Goal: Complete application form

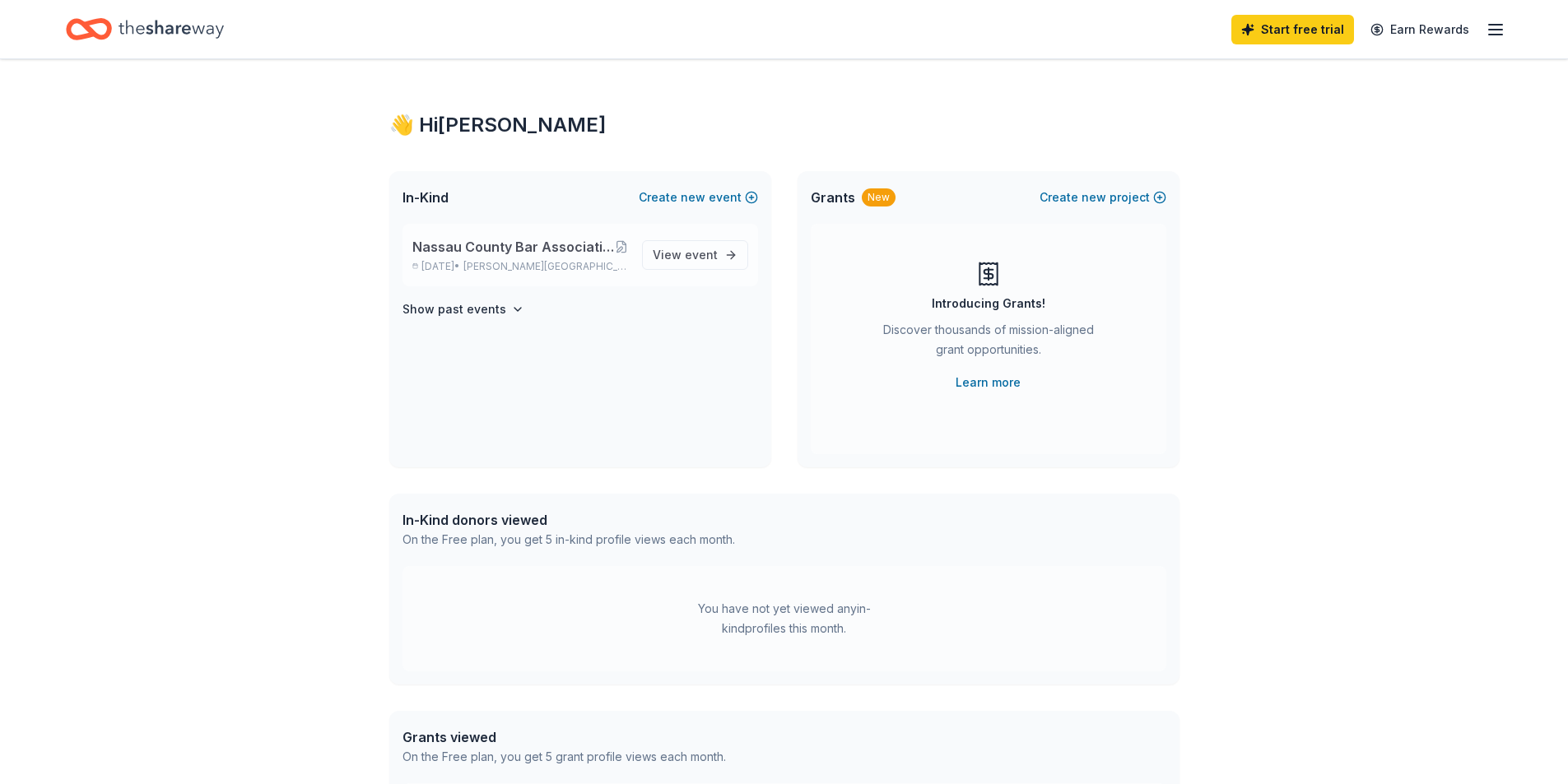
click at [517, 253] on span "Nassau County Bar Association We Care Golf & Tennis Classic Charity Event" at bounding box center [514, 247] width 203 height 19
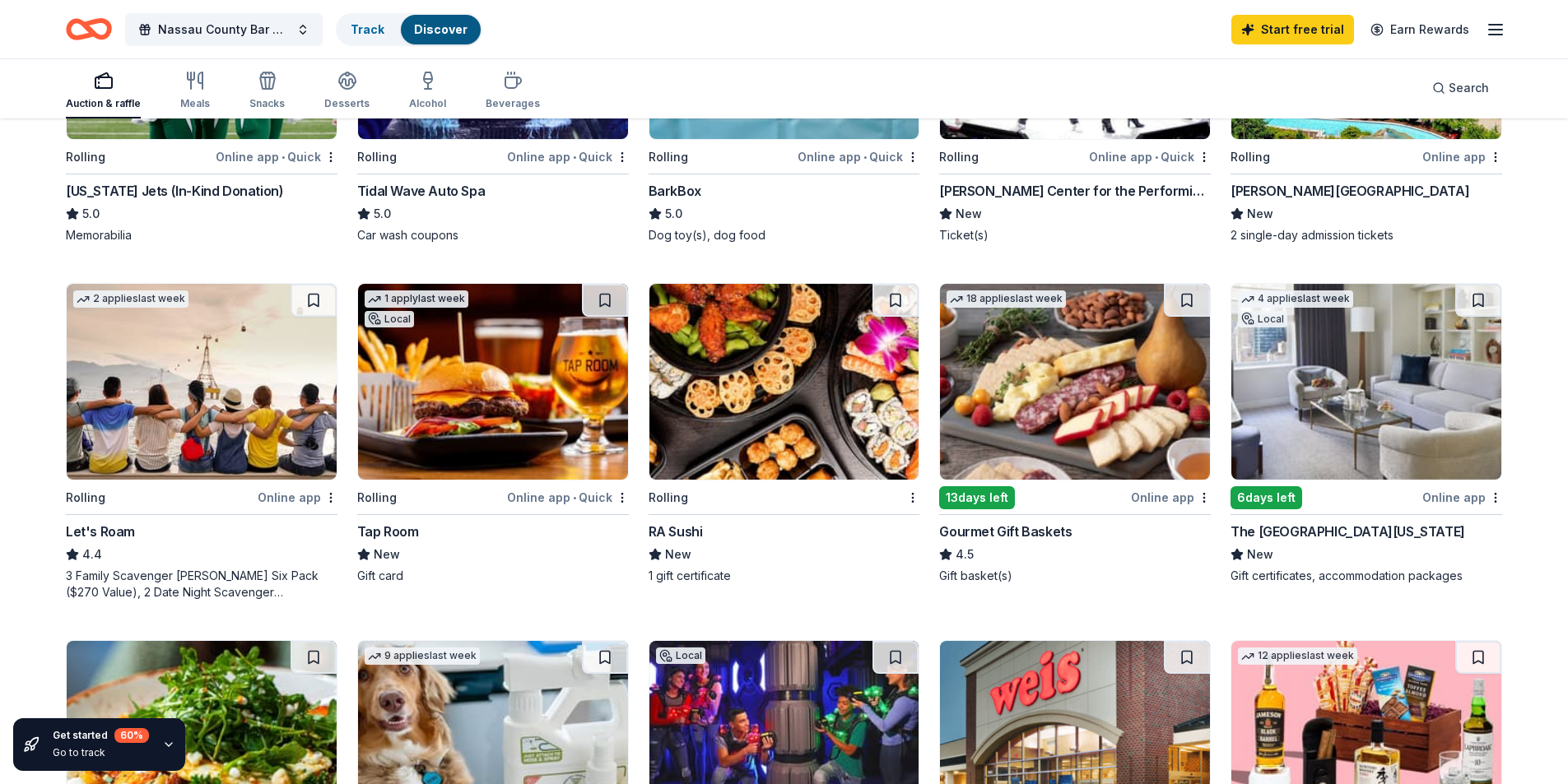
scroll to position [164, 0]
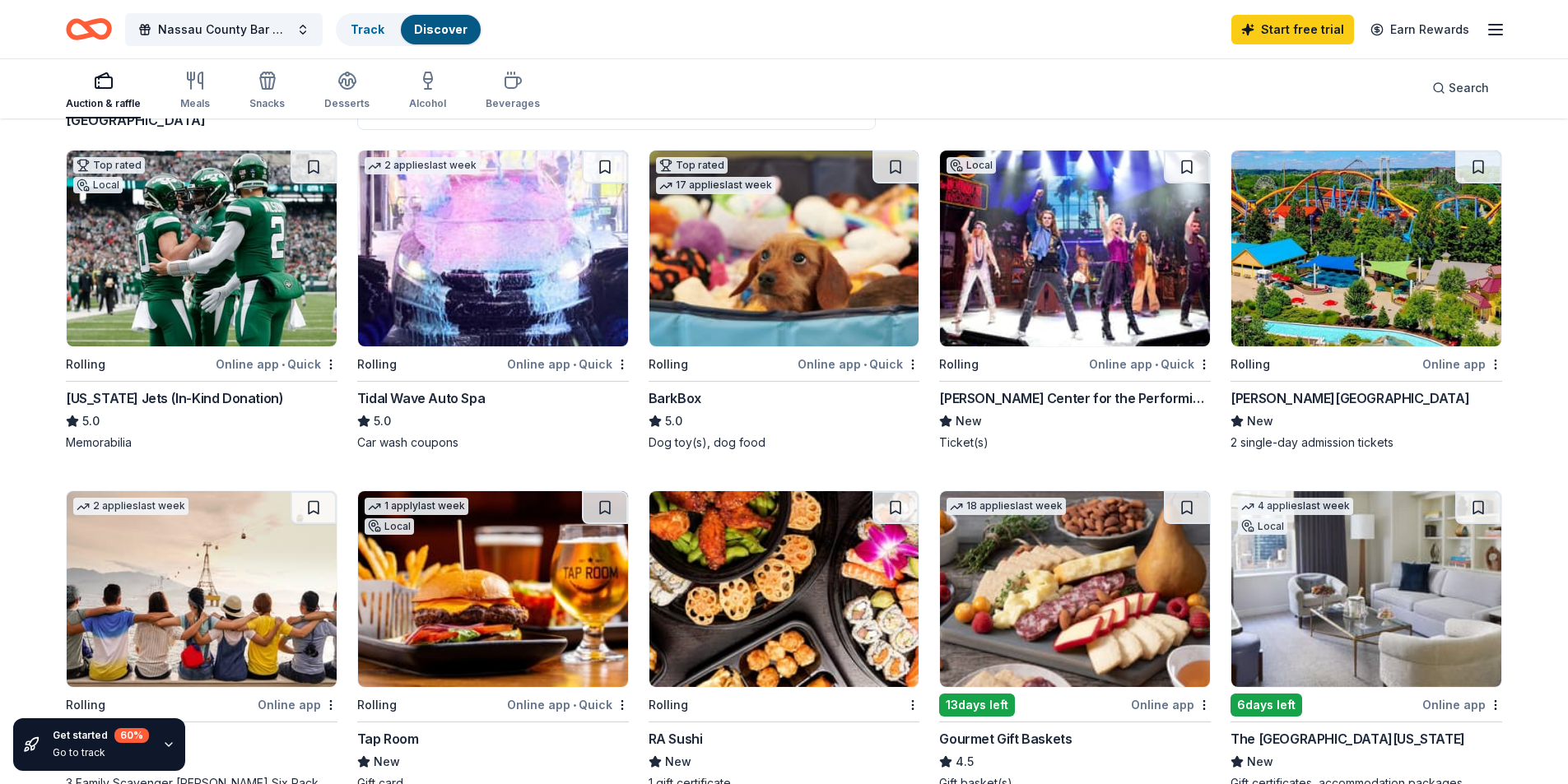
click at [1395, 600] on img at bounding box center [1367, 588] width 270 height 196
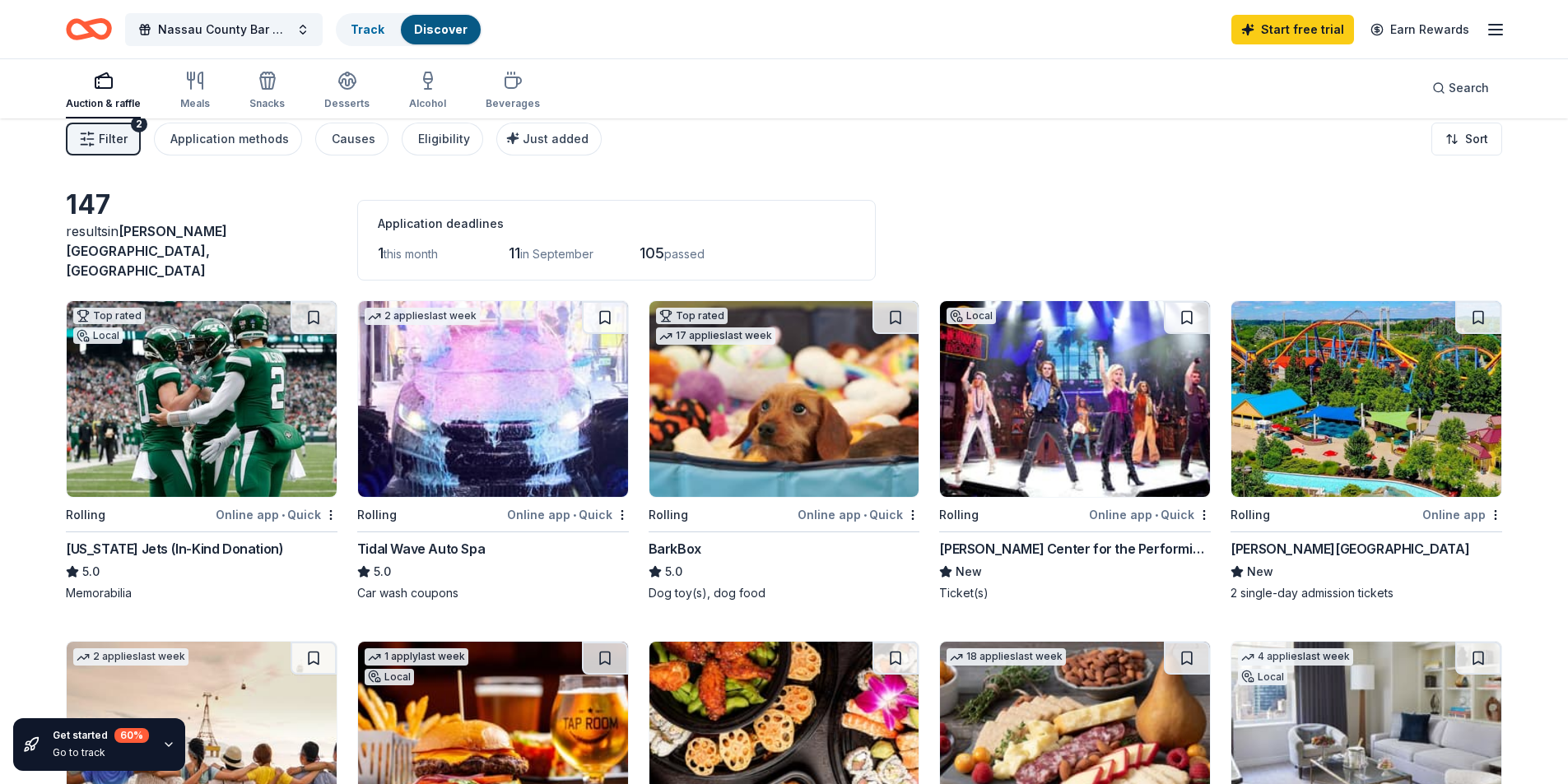
scroll to position [0, 0]
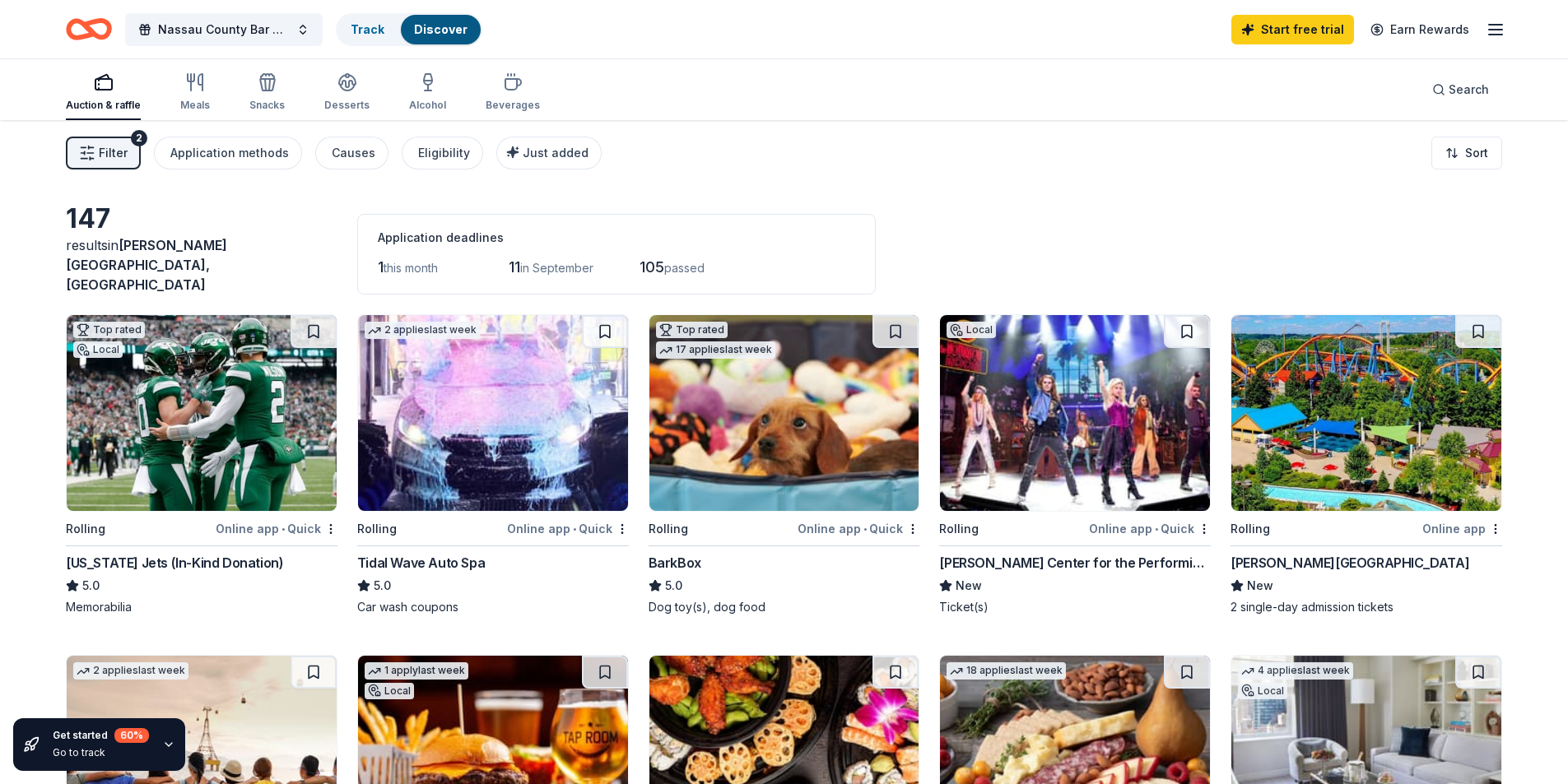
click at [169, 72] on div "Auction & raffle Meals Snacks Desserts Alcohol Beverages" at bounding box center [303, 93] width 474 height 54
click at [233, 80] on div "Auction & raffle Meals Snacks Desserts Alcohol Beverages" at bounding box center [303, 93] width 474 height 54
click at [218, 77] on div "Auction & raffle Meals Snacks Desserts Alcohol Beverages" at bounding box center [303, 93] width 474 height 54
click at [207, 78] on div "button" at bounding box center [195, 82] width 29 height 19
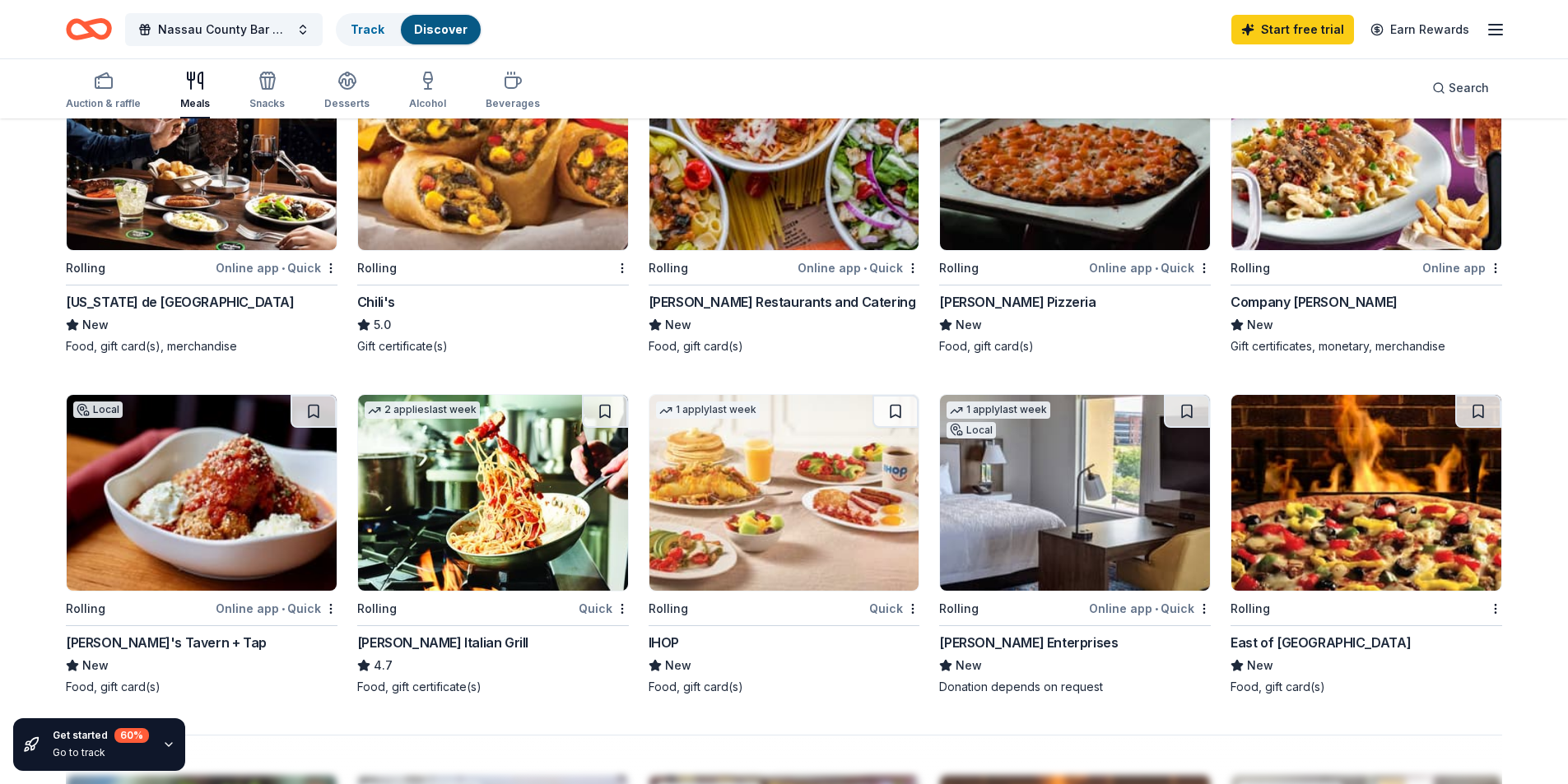
scroll to position [906, 0]
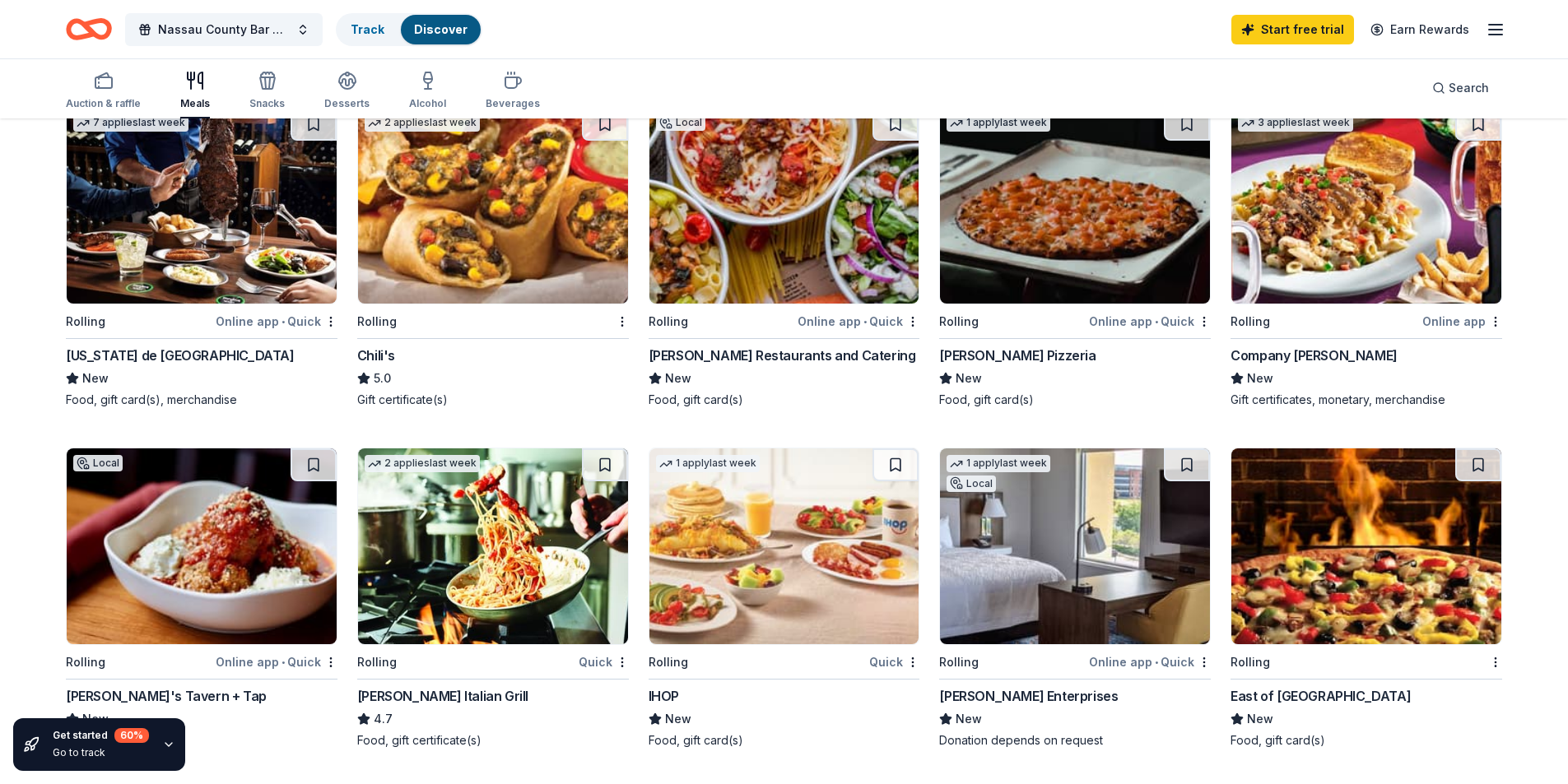
click at [244, 87] on div "Auction & raffle Meals Snacks Desserts Alcohol Beverages" at bounding box center [303, 91] width 474 height 54
click at [265, 83] on icon "button" at bounding box center [267, 81] width 19 height 19
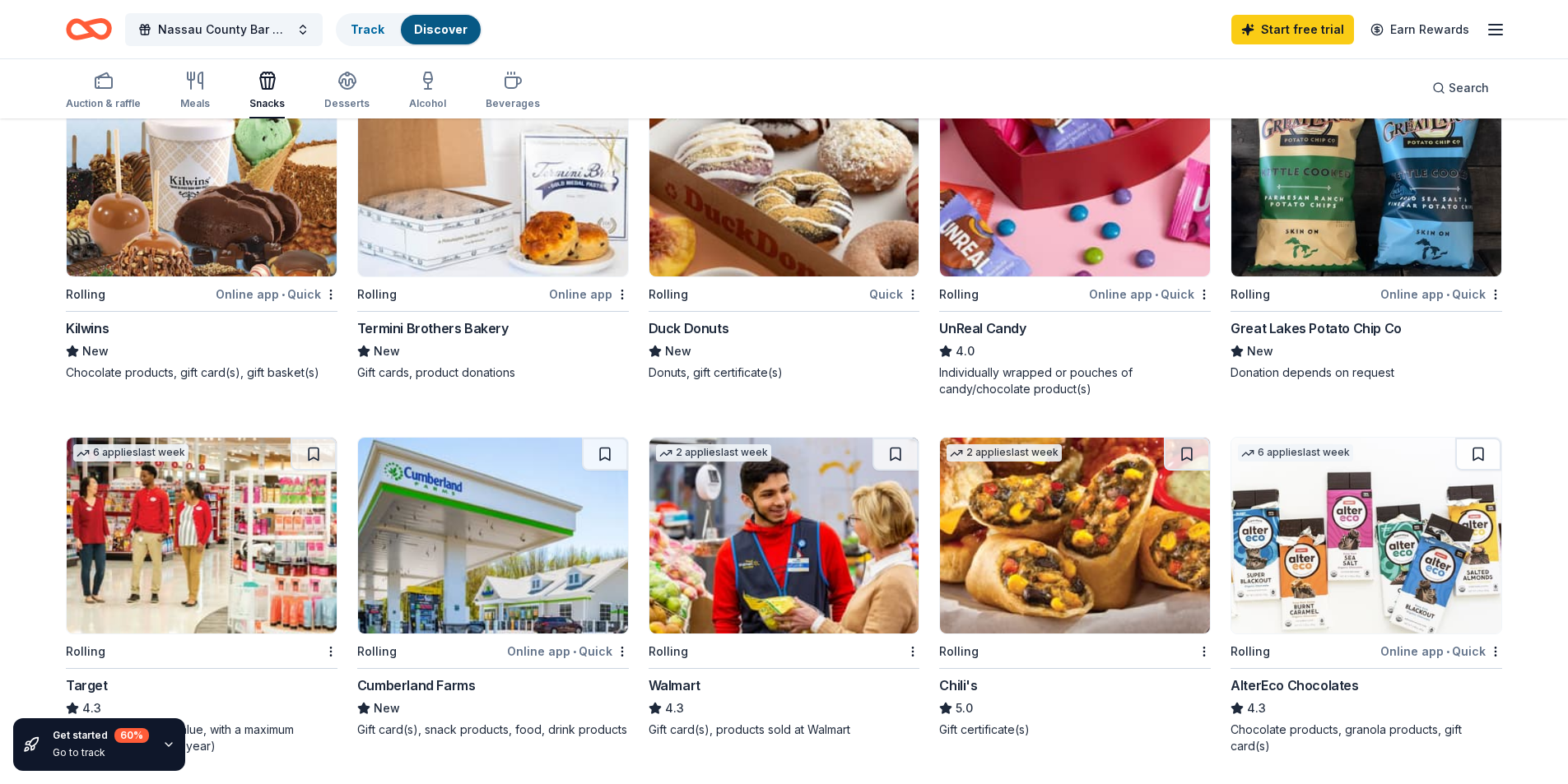
scroll to position [576, 0]
click at [1123, 537] on img at bounding box center [1075, 534] width 270 height 196
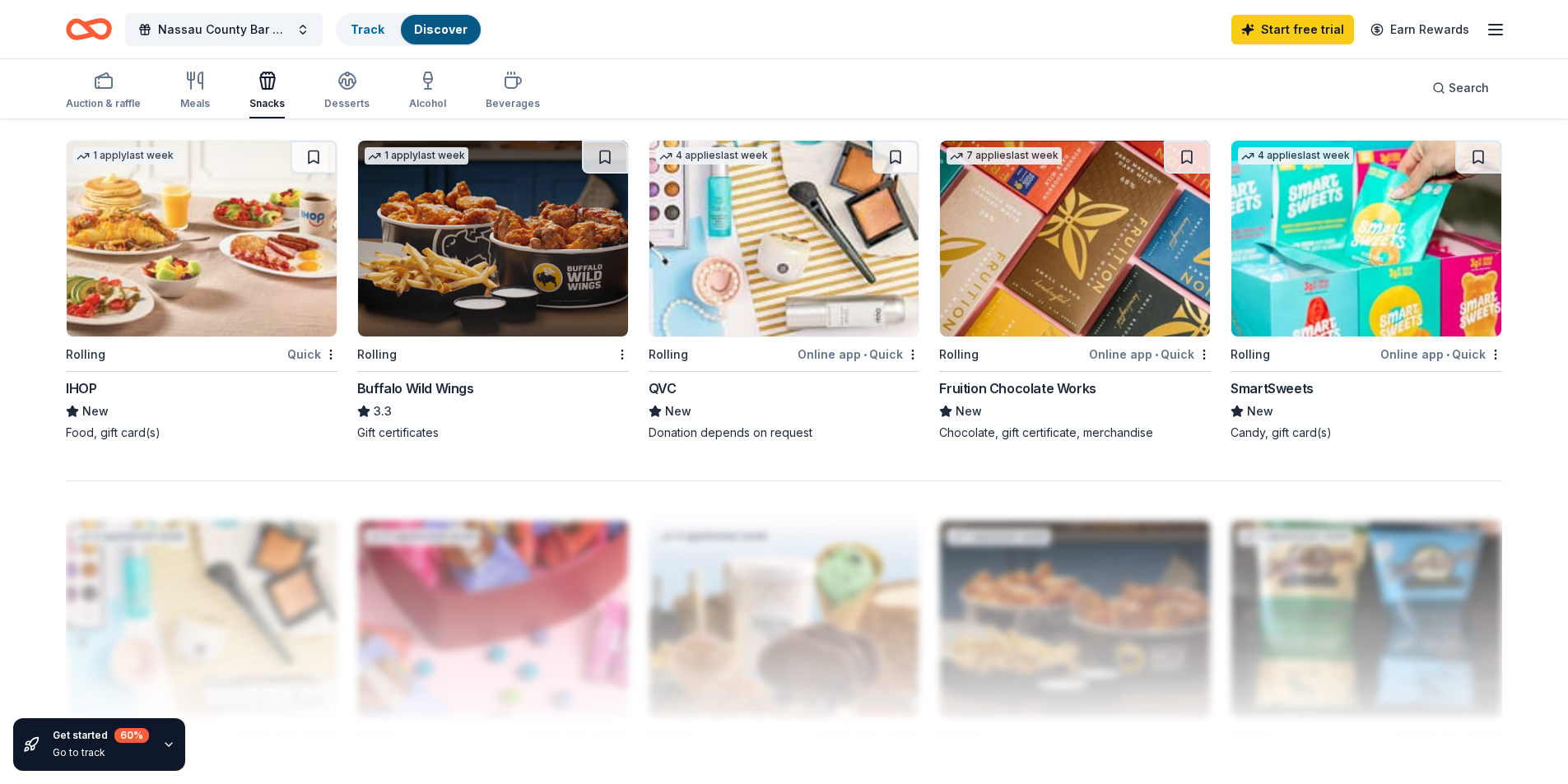
scroll to position [1234, 0]
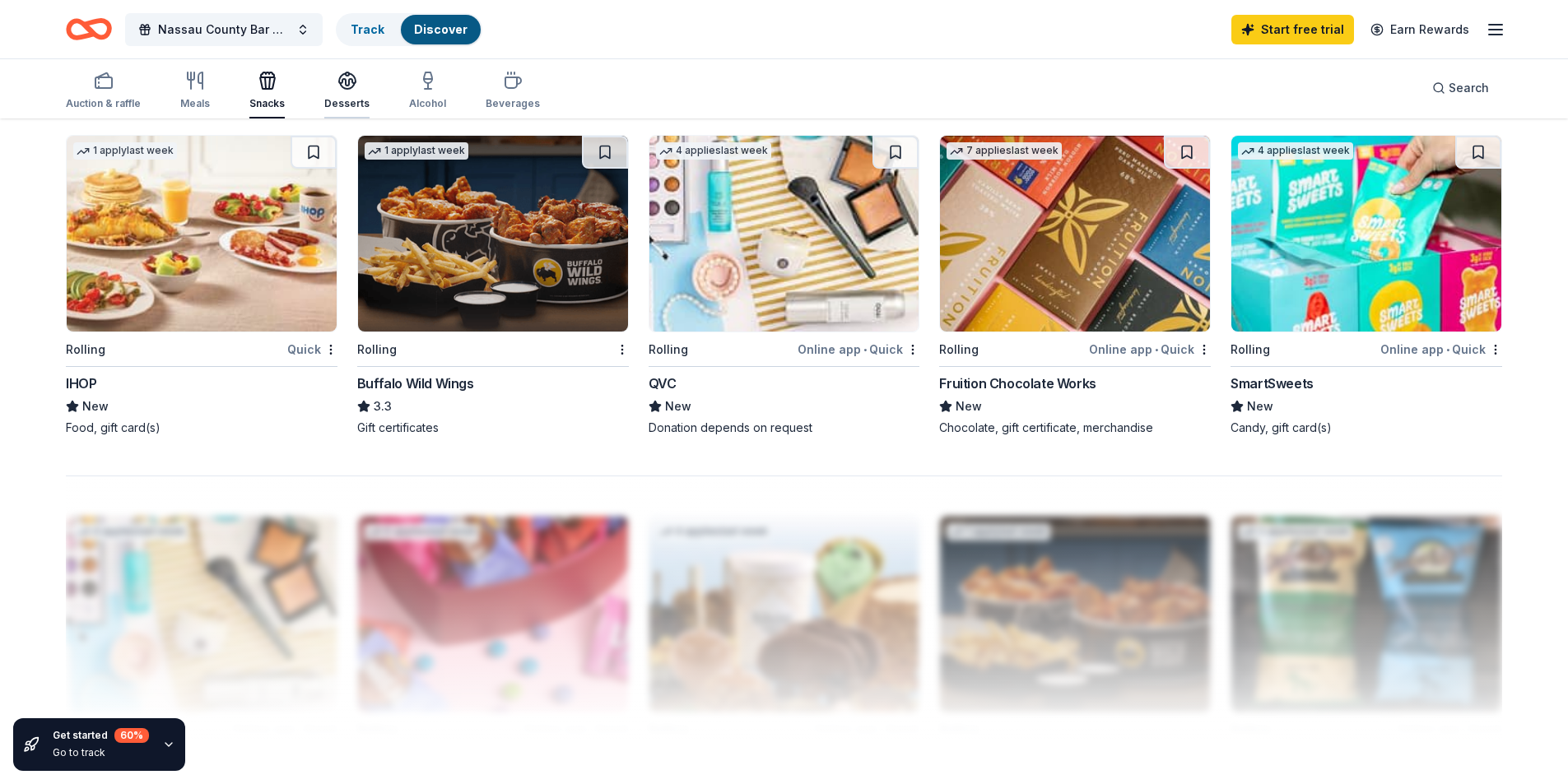
click at [328, 101] on div "Desserts" at bounding box center [346, 104] width 46 height 14
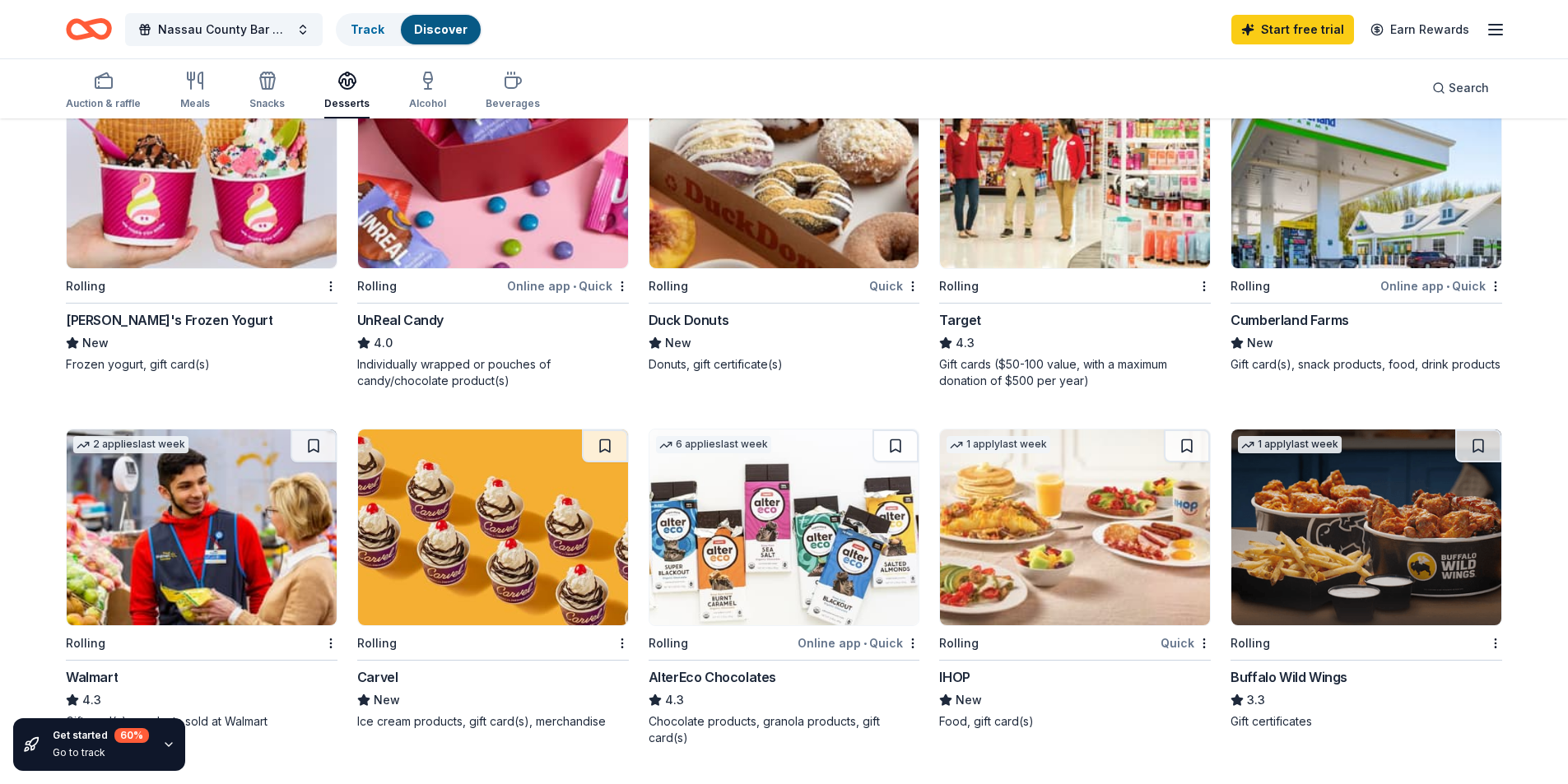
scroll to position [741, 0]
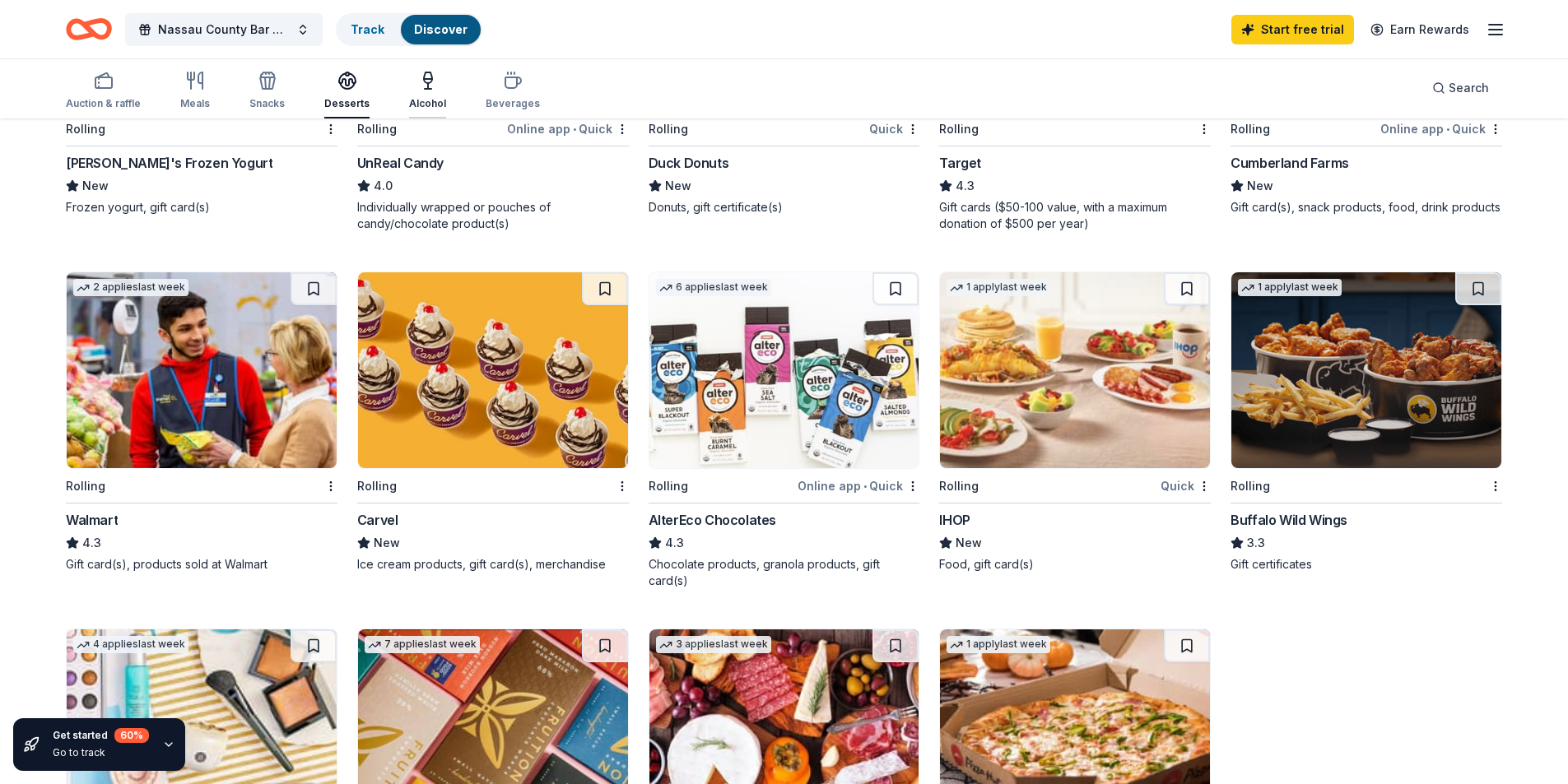
click at [426, 87] on icon "button" at bounding box center [428, 81] width 19 height 19
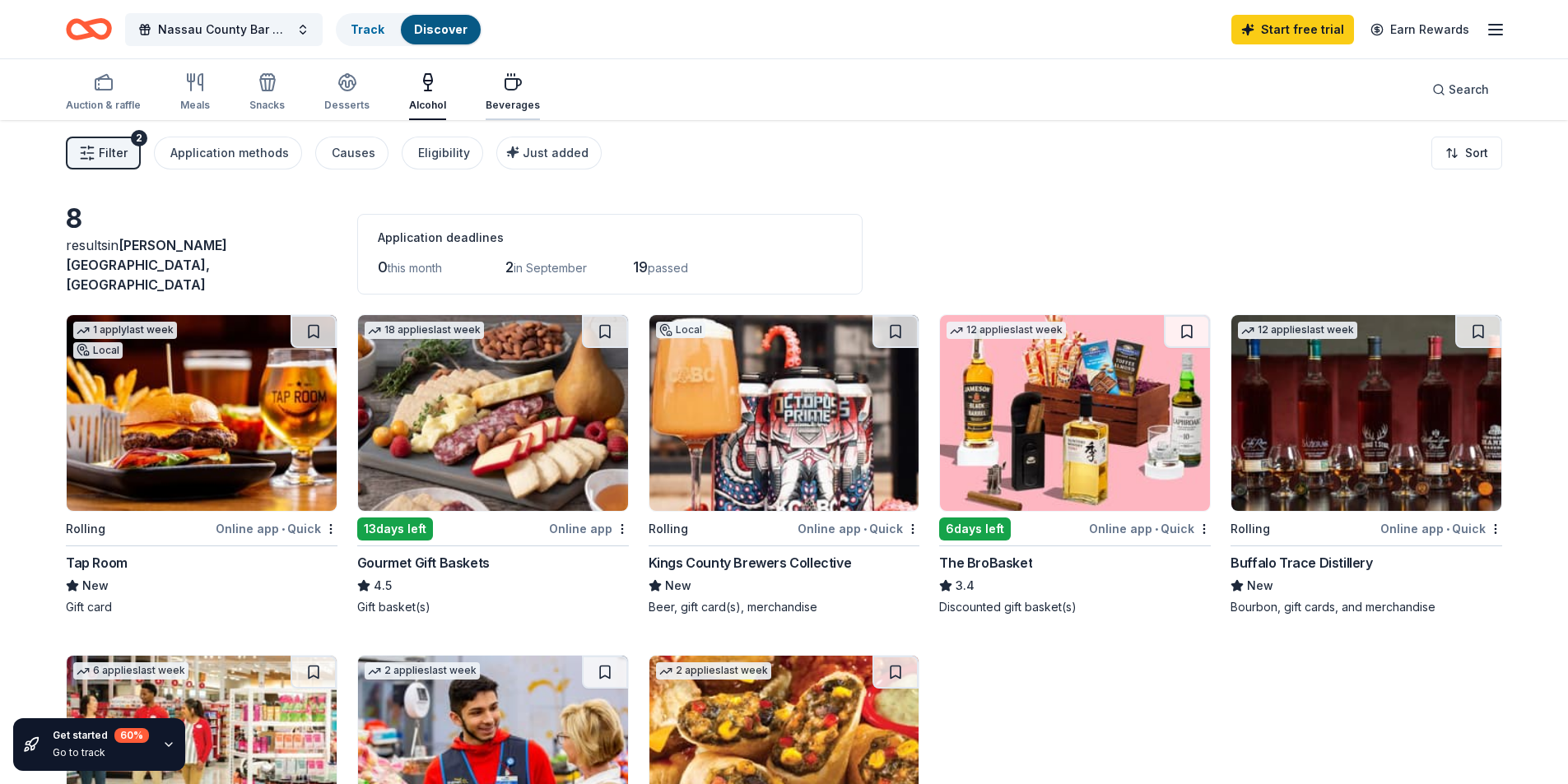
click at [517, 101] on div "Beverages" at bounding box center [513, 106] width 54 height 14
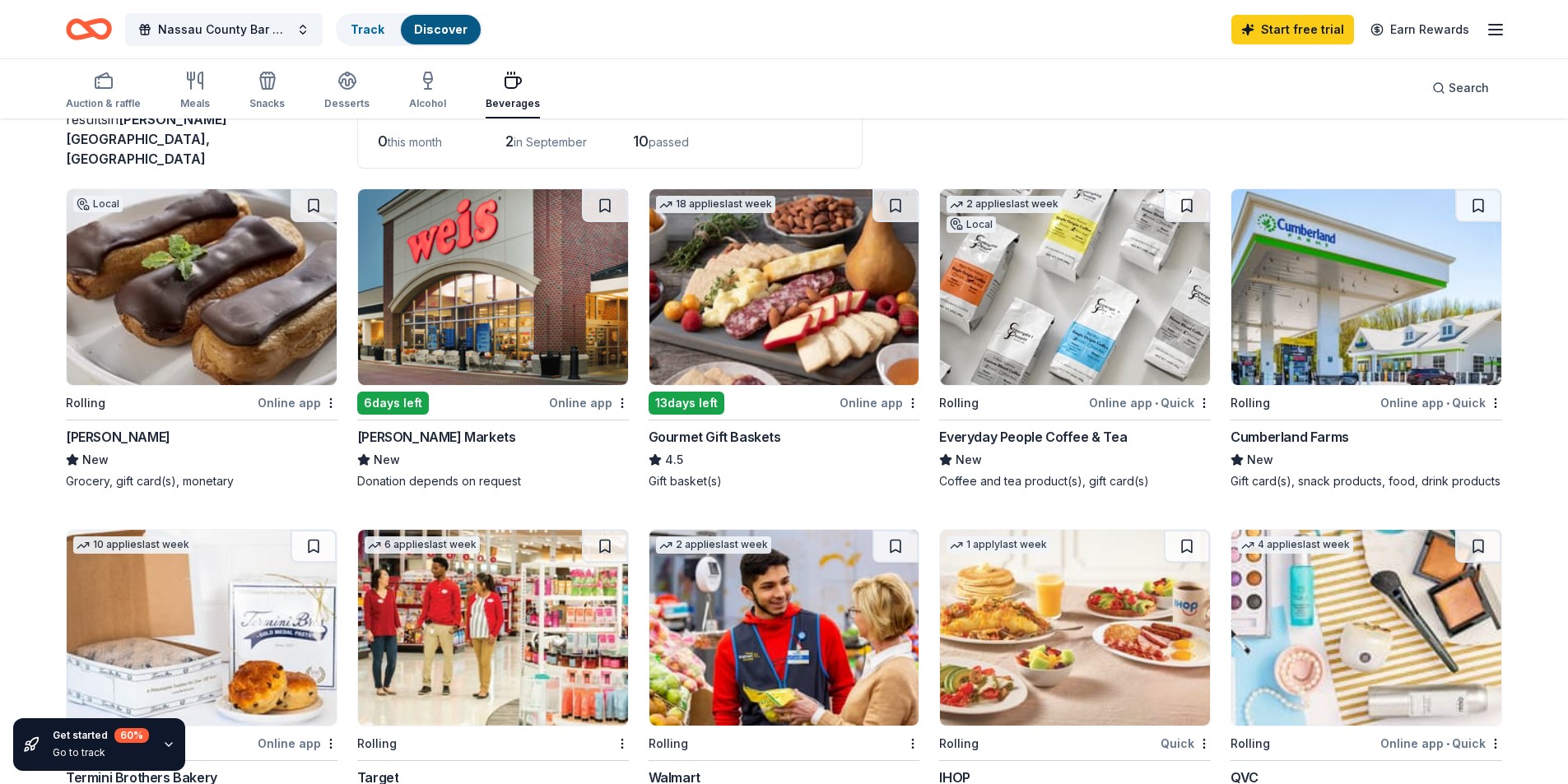
scroll to position [247, 0]
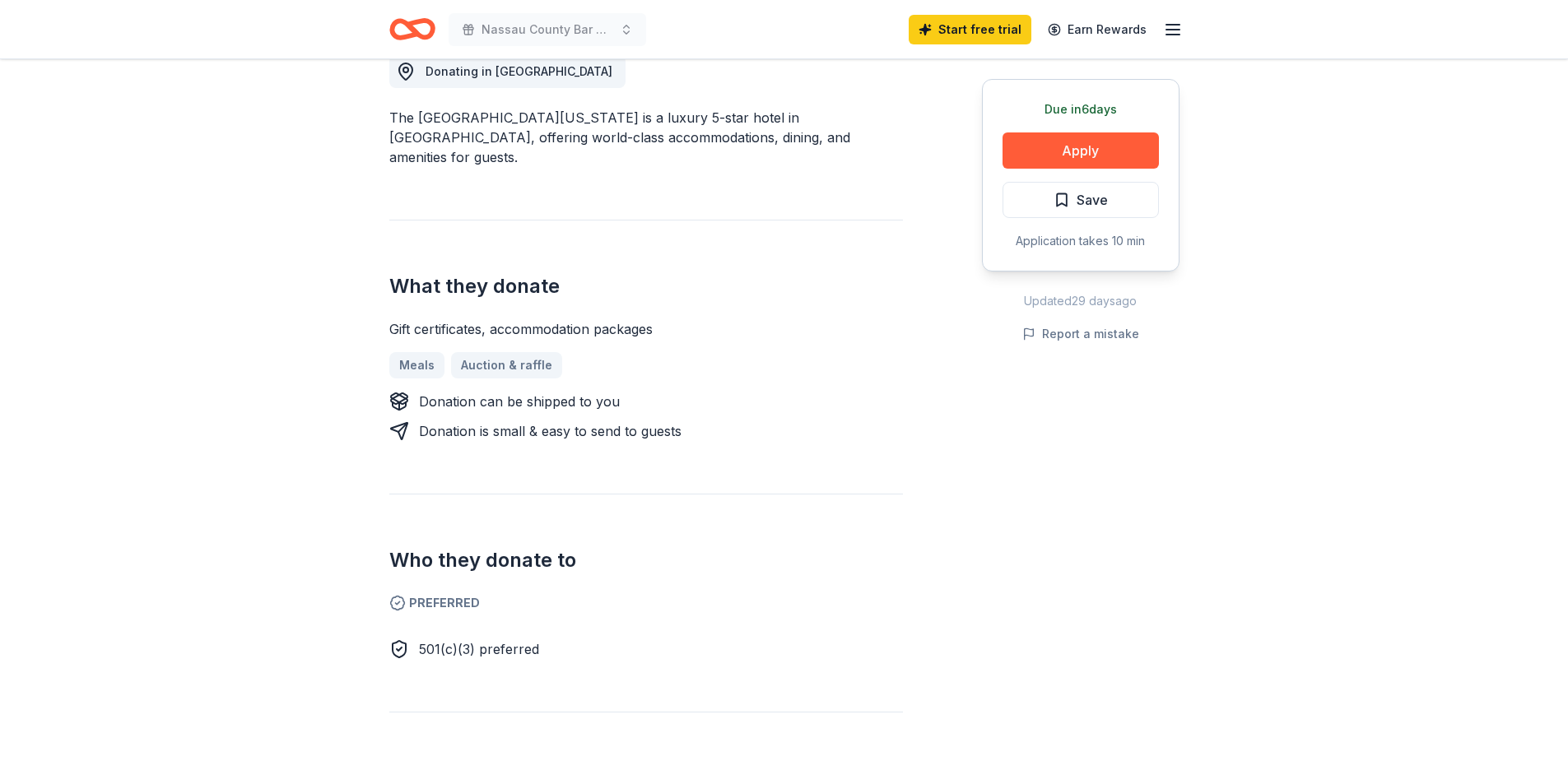
scroll to position [494, 0]
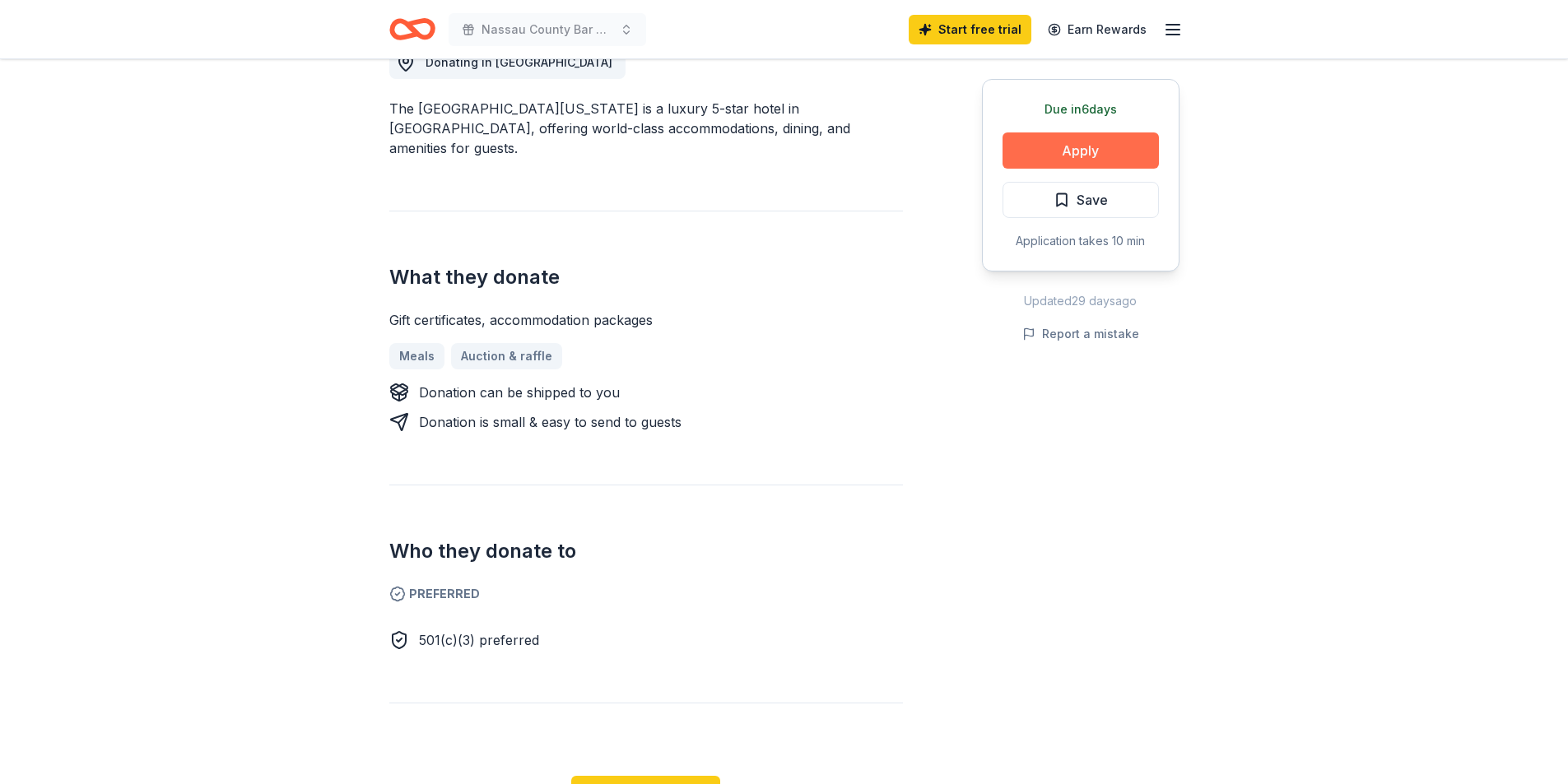
click at [1095, 157] on button "Apply" at bounding box center [1081, 150] width 157 height 36
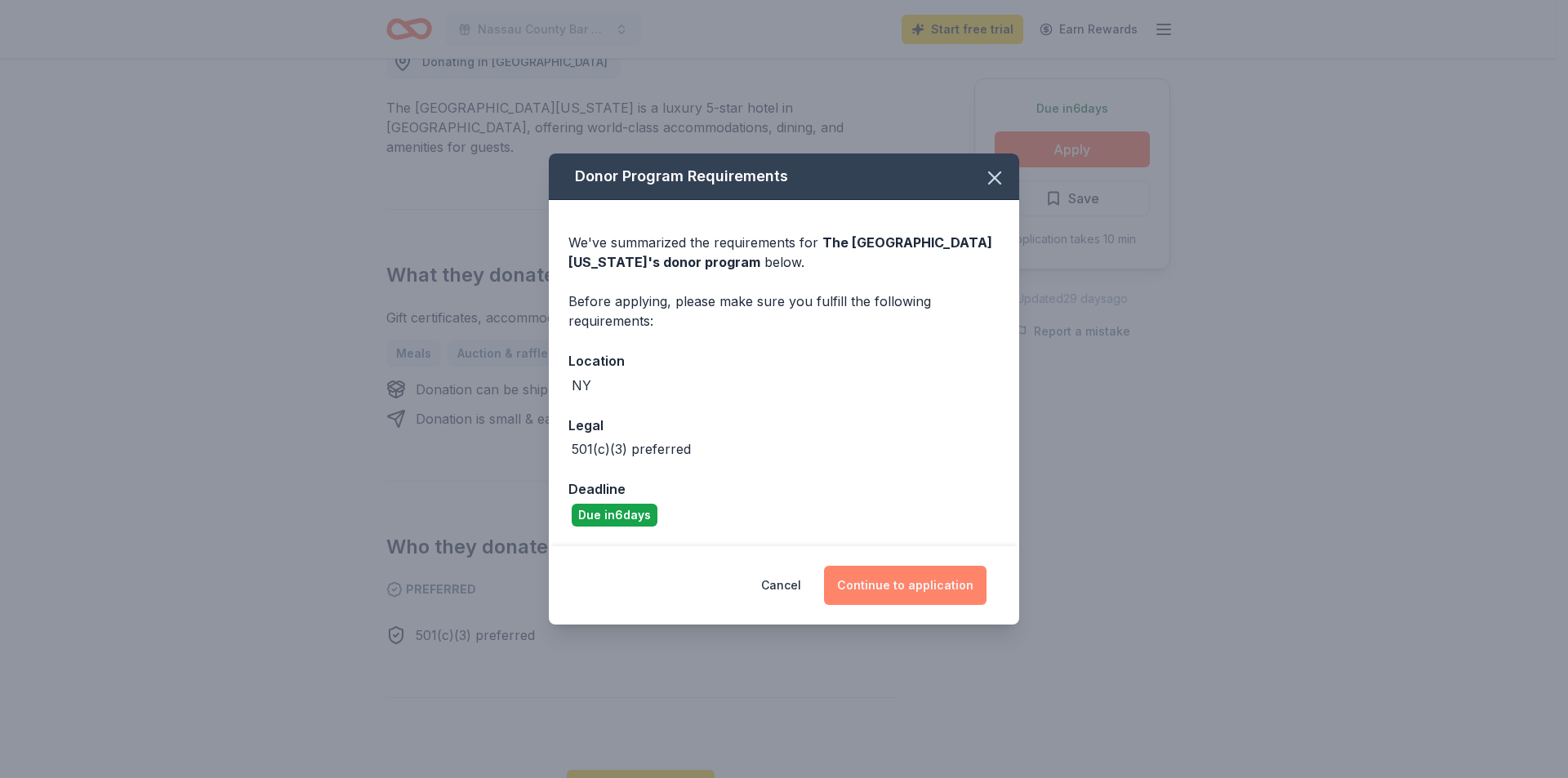
click at [894, 582] on button "Continue to application" at bounding box center [905, 585] width 162 height 40
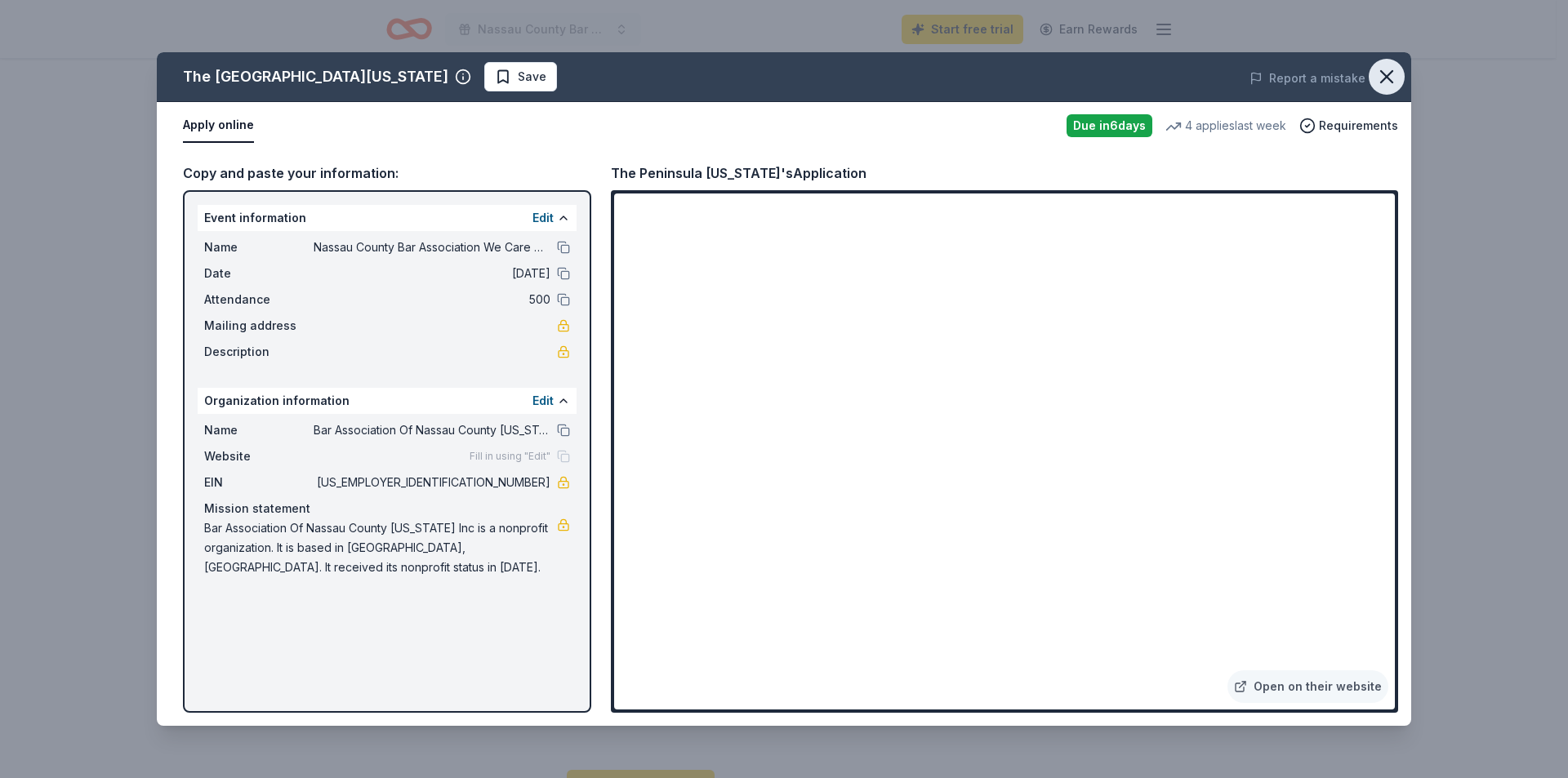
click at [1378, 74] on icon "button" at bounding box center [1387, 77] width 23 height 23
